Goal: Task Accomplishment & Management: Manage account settings

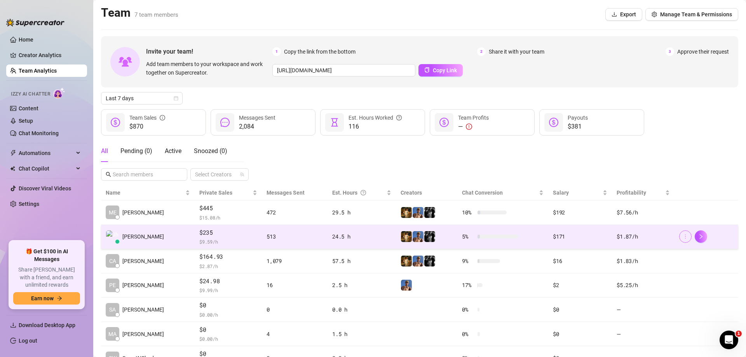
click at [684, 238] on button "button" at bounding box center [685, 236] width 12 height 12
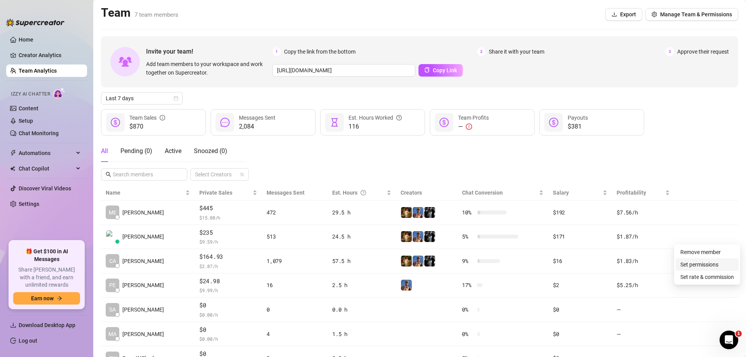
click at [687, 263] on link "Set permissions" at bounding box center [699, 264] width 38 height 6
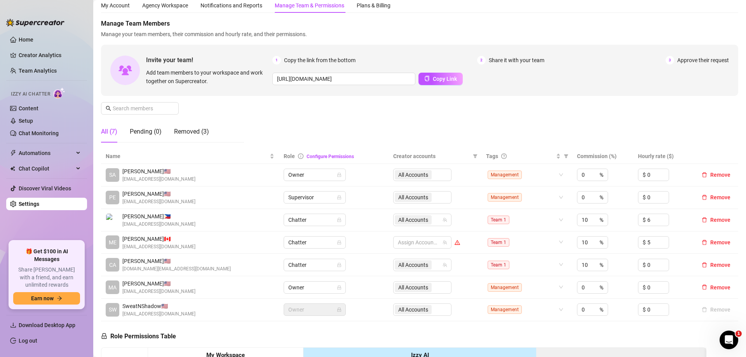
scroll to position [39, 0]
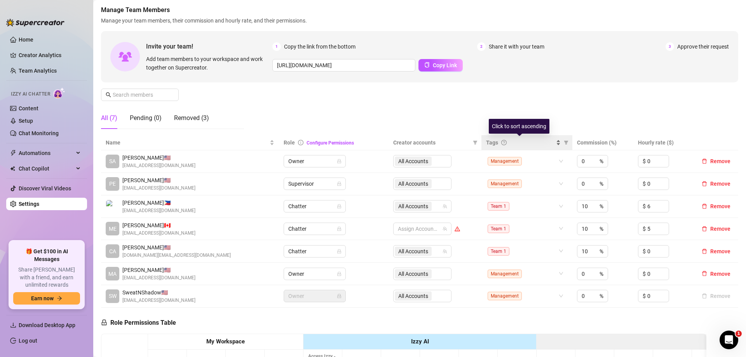
click at [488, 143] on span "Tags" at bounding box center [492, 142] width 12 height 9
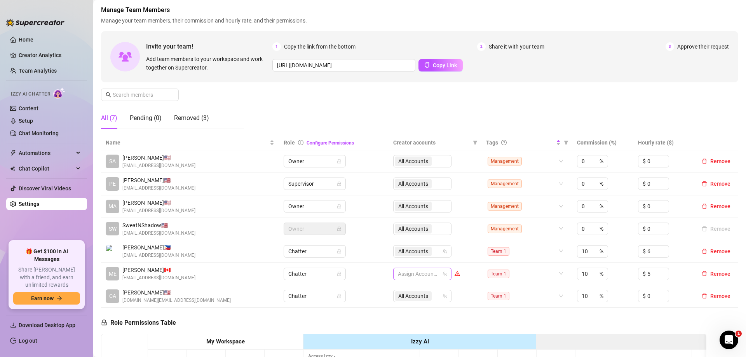
click at [408, 275] on div at bounding box center [418, 273] width 47 height 11
click at [407, 289] on span "Select all" at bounding box center [418, 290] width 27 height 9
click at [405, 289] on input "Select all" at bounding box center [401, 290] width 6 height 6
checkbox input "true"
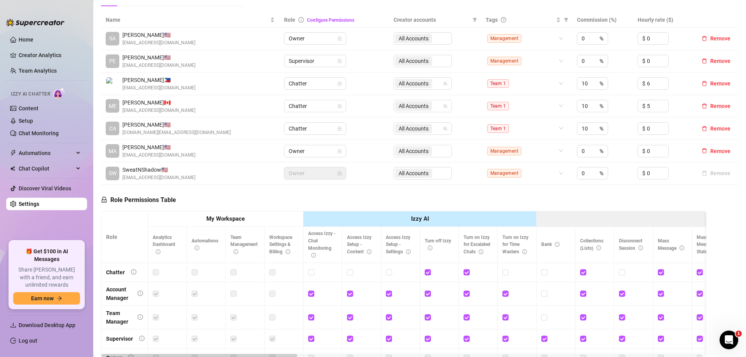
scroll to position [117, 0]
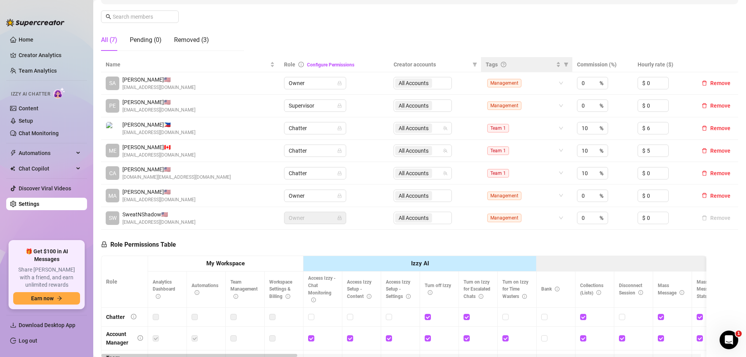
drag, startPoint x: 483, startPoint y: 49, endPoint x: 480, endPoint y: 57, distance: 8.9
click at [482, 59] on th "Tags" at bounding box center [526, 64] width 91 height 15
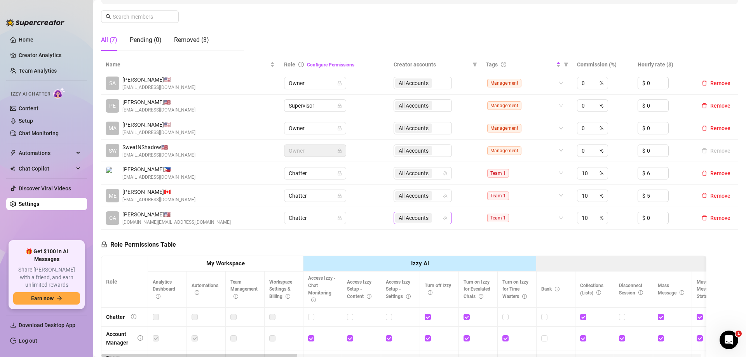
click at [415, 217] on span "All Accounts" at bounding box center [413, 218] width 30 height 9
click at [417, 231] on span "Select all" at bounding box center [418, 234] width 27 height 9
click at [405, 231] on input "Select all" at bounding box center [402, 234] width 6 height 6
checkbox input "false"
click at [509, 246] on div "Role Permissions Table Role My Workspace Izzy AI OnlyFans Side Menu OnlyFans Ch…" at bounding box center [403, 342] width 605 height 224
